Goal: Transaction & Acquisition: Purchase product/service

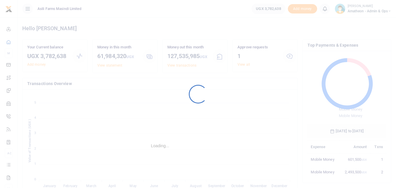
scroll to position [78, 74]
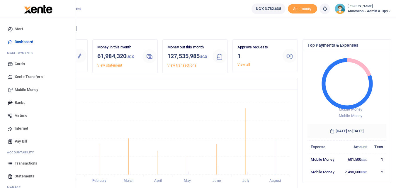
click at [28, 178] on span "Statements" at bounding box center [25, 176] width 20 height 6
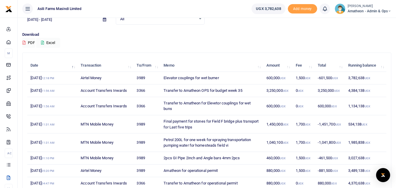
scroll to position [22, 0]
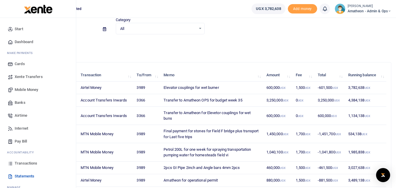
click at [28, 91] on span "Mobile Money" at bounding box center [26, 90] width 23 height 6
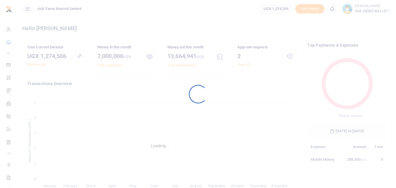
scroll to position [78, 74]
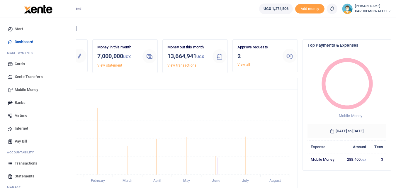
click at [33, 89] on span "Mobile Money" at bounding box center [26, 90] width 23 height 6
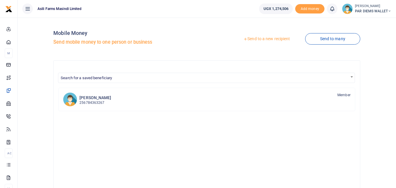
click at [261, 42] on link "Send to a new recipient" at bounding box center [266, 39] width 76 height 11
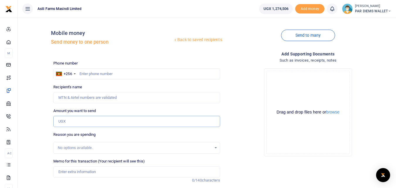
click at [74, 123] on input "Amount you want to send" at bounding box center [136, 121] width 166 height 11
paste input "0766379144"
type input "0766379144"
click at [81, 75] on input "text" at bounding box center [136, 73] width 166 height 11
type input "766379144"
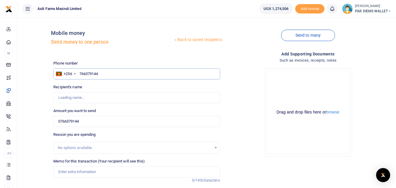
type input "Vicent Gugu"
type input "766379144"
click at [91, 119] on input "0766379144" at bounding box center [136, 121] width 166 height 11
type input "0"
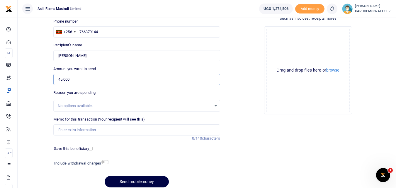
scroll to position [49, 0]
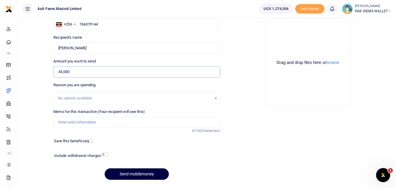
type input "45,000"
click at [70, 120] on input "Memo for this transaction (Your recipient will see this)" at bounding box center [136, 122] width 166 height 11
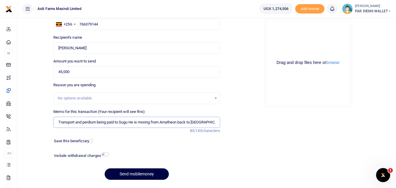
type input "Transport and perdium being paid to Gugu He is moving from Amatheon back to Kig…"
click at [296, 23] on div "Drag and drop files here or browse Powered by Uppy" at bounding box center [307, 62] width 83 height 83
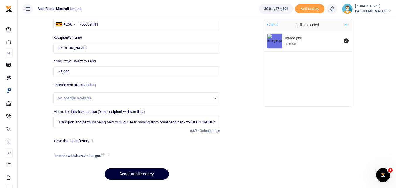
click at [139, 171] on button "Send mobilemoney" at bounding box center [137, 173] width 64 height 11
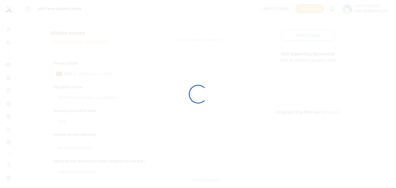
scroll to position [49, 0]
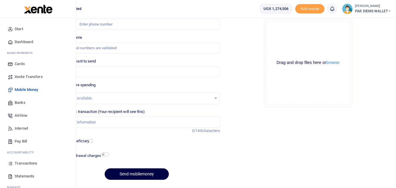
click at [10, 162] on icon at bounding box center [10, 162] width 5 height 5
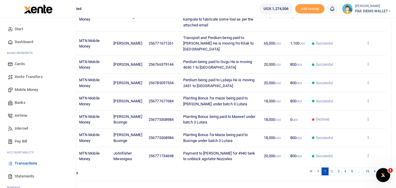
click at [21, 90] on span "Mobile Money" at bounding box center [26, 90] width 23 height 6
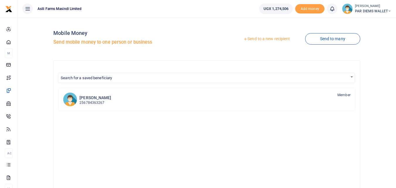
click at [255, 37] on link "Send to a new recipient" at bounding box center [266, 39] width 76 height 11
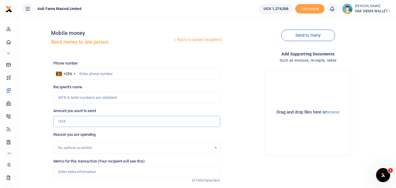
click at [74, 121] on input "Amount you want to send" at bounding box center [136, 121] width 166 height 11
paste input "0782855829"
type input "0782855829"
click at [93, 75] on input "text" at bounding box center [136, 73] width 166 height 11
type input "782855829"
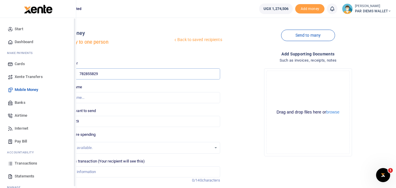
type input "Henry Ogenrwot"
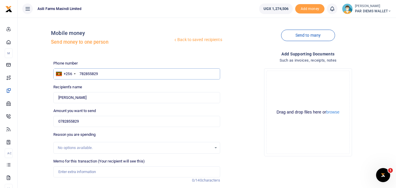
type input "782855829"
click at [92, 122] on input "0782855829" at bounding box center [136, 121] width 166 height 11
type input "0"
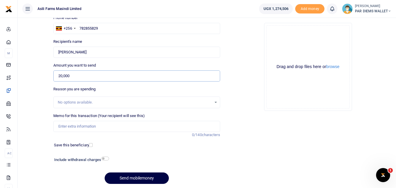
scroll to position [66, 0]
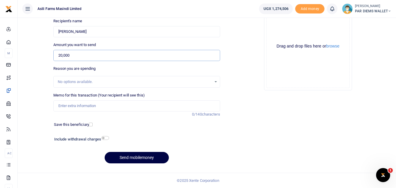
type input "20,000"
click at [106, 108] on input "Memo for this transaction (Your recipient will see this)" at bounding box center [136, 105] width 166 height 11
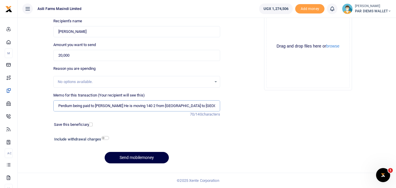
type input "Perdium being paid to Henry He is moving 140 2 from Kilak to Amatheon"
drag, startPoint x: 287, startPoint y: 32, endPoint x: 331, endPoint y: 61, distance: 53.3
click at [331, 61] on div "Drag and drop files here or browse Powered by Uppy" at bounding box center [307, 46] width 83 height 83
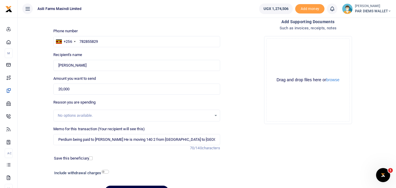
scroll to position [31, 0]
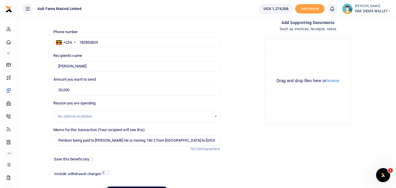
click at [288, 49] on div "Drag and drop files here or browse Powered by Uppy" at bounding box center [307, 80] width 83 height 83
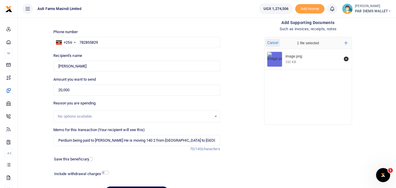
scroll to position [66, 0]
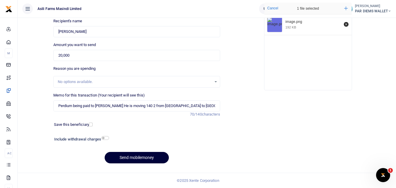
click at [140, 158] on button "Send mobilemoney" at bounding box center [137, 157] width 64 height 11
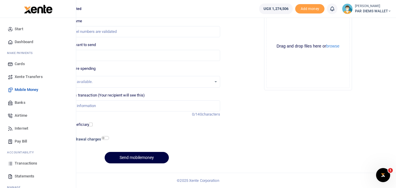
click at [10, 162] on icon at bounding box center [10, 162] width 5 height 5
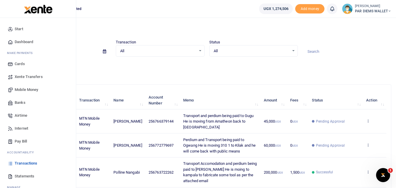
click at [22, 86] on link "Mobile Money" at bounding box center [38, 89] width 66 height 13
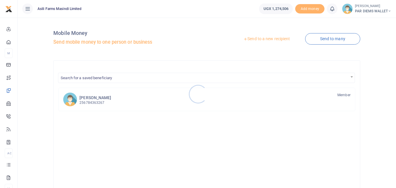
click at [269, 38] on div at bounding box center [198, 94] width 396 height 188
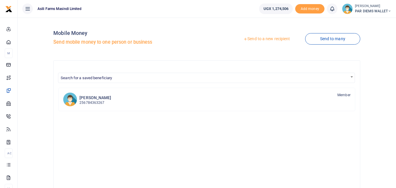
click at [269, 39] on link "Send to a new recipient" at bounding box center [266, 39] width 76 height 11
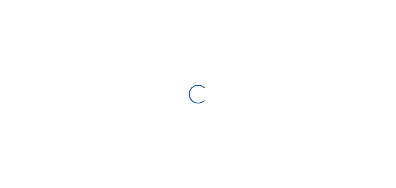
select select "Loading bundles"
select select
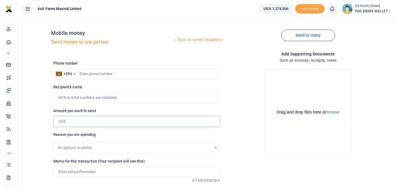
click at [75, 119] on input "Amount you want to send" at bounding box center [136, 121] width 166 height 11
paste input "256776034135"
type input "256776034135"
click at [86, 68] on div "Phone number +256 [GEOGRAPHIC_DATA] +256 Phone is required." at bounding box center [136, 69] width 166 height 19
click at [84, 70] on input "text" at bounding box center [136, 73] width 166 height 11
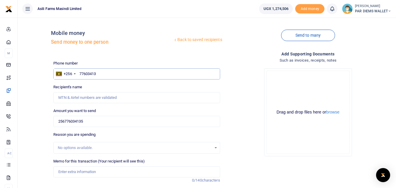
type input "776034135"
type input "[PERSON_NAME]"
type input "776034135"
click at [94, 124] on input "256776034135" at bounding box center [136, 121] width 166 height 11
type input "2"
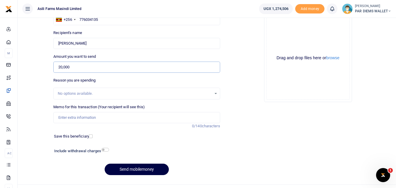
scroll to position [57, 0]
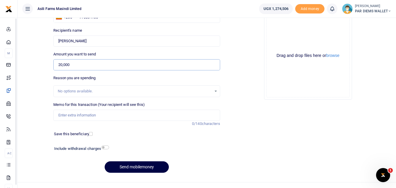
type input "20,000"
click at [85, 114] on input "Memo for this transaction (Your recipient will see this)" at bounding box center [136, 114] width 166 height 11
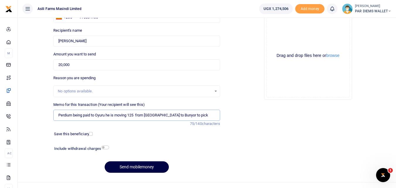
type input "Perdium being paid to Oyuru he is moving 125 from [GEOGRAPHIC_DATA] to Bunyor t…"
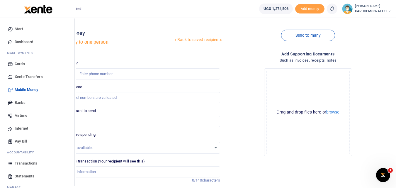
click at [12, 162] on icon at bounding box center [10, 162] width 5 height 5
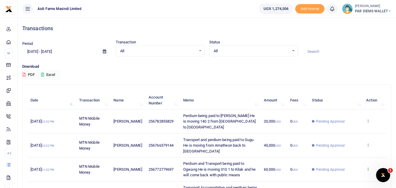
drag, startPoint x: 395, startPoint y: 65, endPoint x: 398, endPoint y: 68, distance: 4.1
click at [396, 68] on html "Start Dashboard M ake Payments Cards Xente Transfers Mobile Money Banks Airtime" at bounding box center [198, 183] width 396 height 366
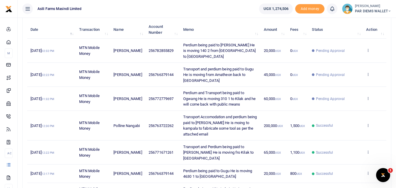
scroll to position [74, 0]
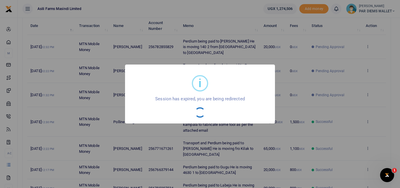
drag, startPoint x: 398, startPoint y: 68, endPoint x: 377, endPoint y: 89, distance: 29.6
click at [377, 89] on html "Start Dashboard M ake Payments Cards Xente Transfers Mobile Money Banks Airtime" at bounding box center [200, 109] width 400 height 366
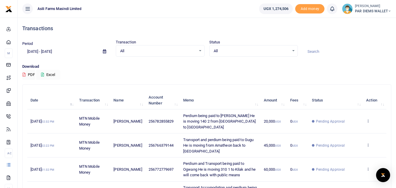
click at [230, 69] on div "Download PDF Excel" at bounding box center [206, 72] width 369 height 16
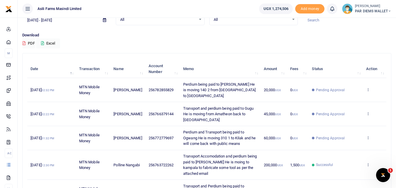
scroll to position [32, 0]
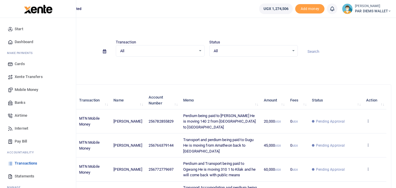
click at [30, 89] on span "Mobile Money" at bounding box center [26, 90] width 23 height 6
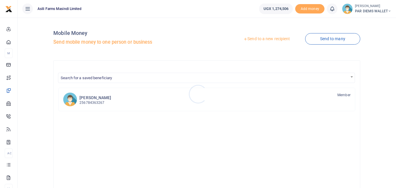
click at [258, 39] on div at bounding box center [198, 94] width 396 height 188
click at [258, 39] on link "Send to a new recipient" at bounding box center [266, 39] width 76 height 11
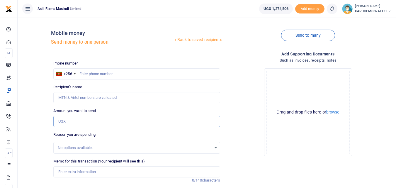
click at [68, 121] on input "Amount you want to send" at bounding box center [136, 121] width 166 height 11
paste input "0771603272"
type input "0771603272"
click at [85, 72] on input "text" at bounding box center [136, 73] width 166 height 11
click at [122, 101] on input "Recipient's name" at bounding box center [136, 97] width 166 height 11
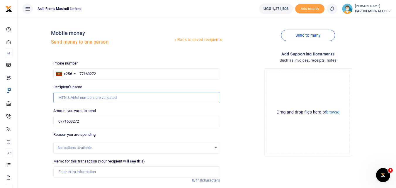
click at [140, 93] on input "Recipient's name" at bounding box center [136, 97] width 166 height 11
click at [118, 76] on input "77163272" at bounding box center [136, 73] width 166 height 11
type input "771603272"
type input "[PERSON_NAME]"
type input "771603272"
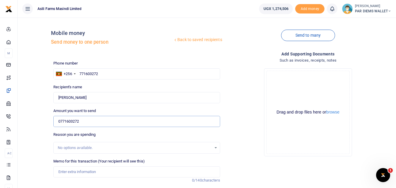
click at [91, 119] on input "0771603272" at bounding box center [136, 121] width 166 height 11
type input "0"
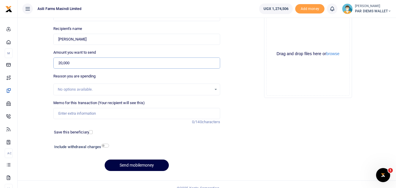
scroll to position [66, 0]
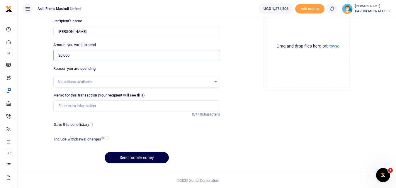
type input "20,000"
click at [74, 106] on input "Memo for this transaction (Your recipient will see this)" at bounding box center [136, 105] width 166 height 11
click at [97, 106] on input "Perdium being" at bounding box center [136, 105] width 166 height 11
click at [98, 107] on input "Perdium being" at bounding box center [136, 105] width 166 height 11
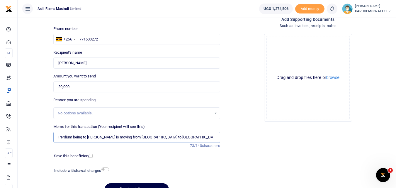
scroll to position [32, 0]
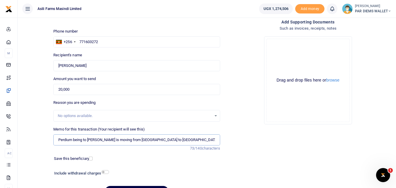
type input "Perdium being to [PERSON_NAME] is moving from [GEOGRAPHIC_DATA] to [GEOGRAPHIC_…"
click at [287, 53] on div "Drag and drop files here or browse Powered by Uppy" at bounding box center [307, 80] width 83 height 83
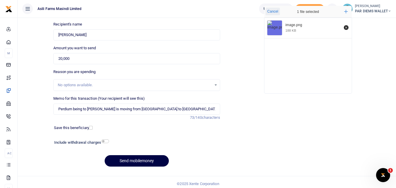
scroll to position [66, 0]
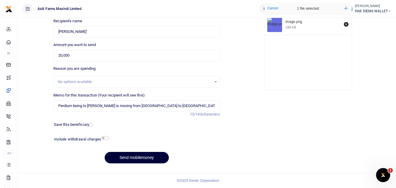
click at [142, 153] on button "Send mobilemoney" at bounding box center [137, 157] width 64 height 11
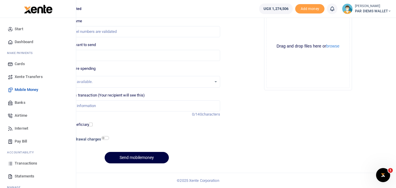
click at [11, 162] on icon at bounding box center [10, 162] width 5 height 5
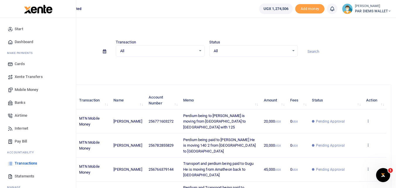
click at [26, 87] on span "Mobile Money" at bounding box center [26, 90] width 23 height 6
click at [32, 88] on span "Mobile Money" at bounding box center [26, 90] width 23 height 6
click at [23, 89] on span "Mobile Money" at bounding box center [26, 90] width 23 height 6
click at [26, 90] on span "Mobile Money" at bounding box center [26, 90] width 23 height 6
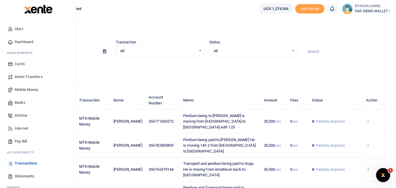
click at [26, 90] on span "Mobile Money" at bounding box center [26, 90] width 23 height 6
